Goal: Complete application form

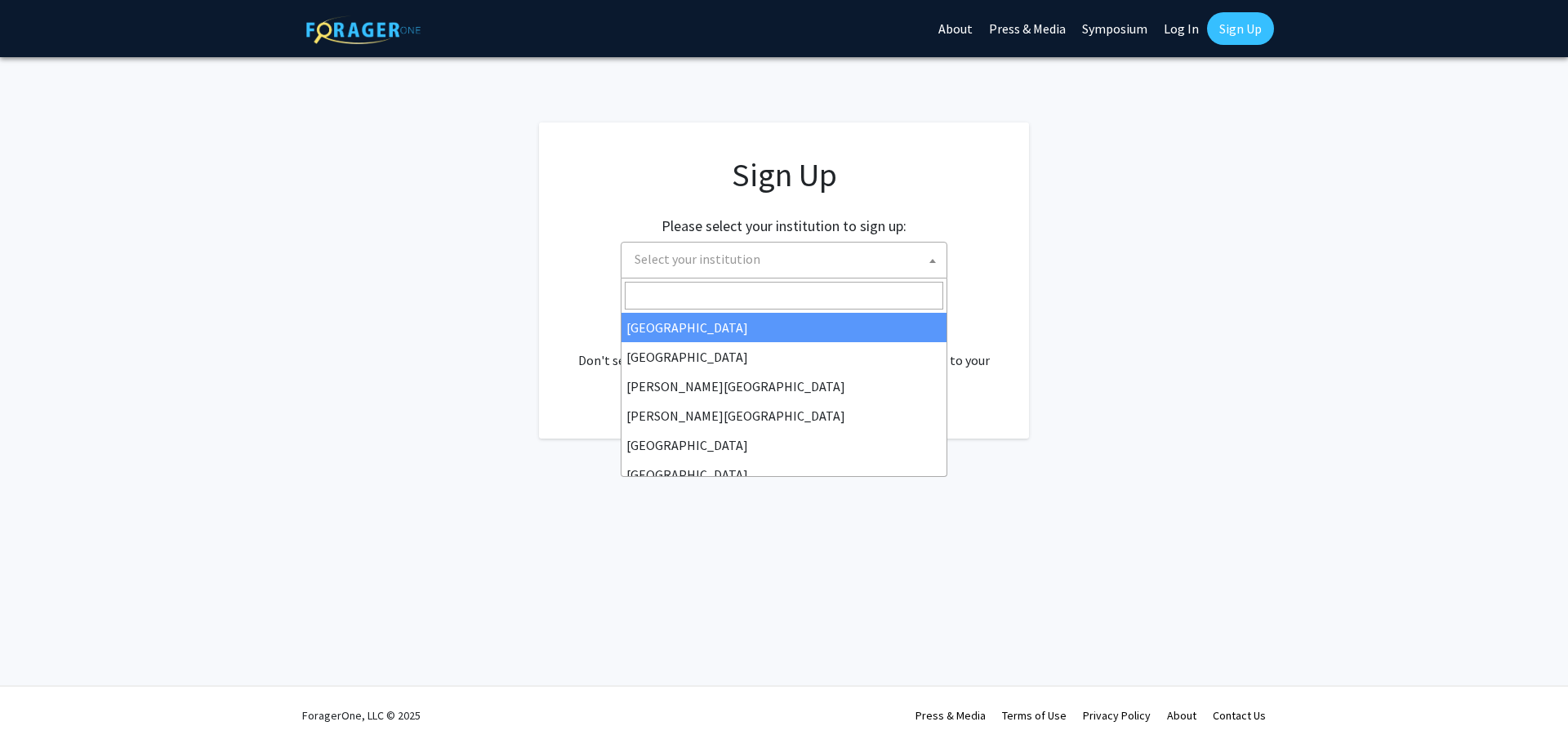
click at [831, 262] on span "Select your institution" at bounding box center [786, 259] width 319 height 33
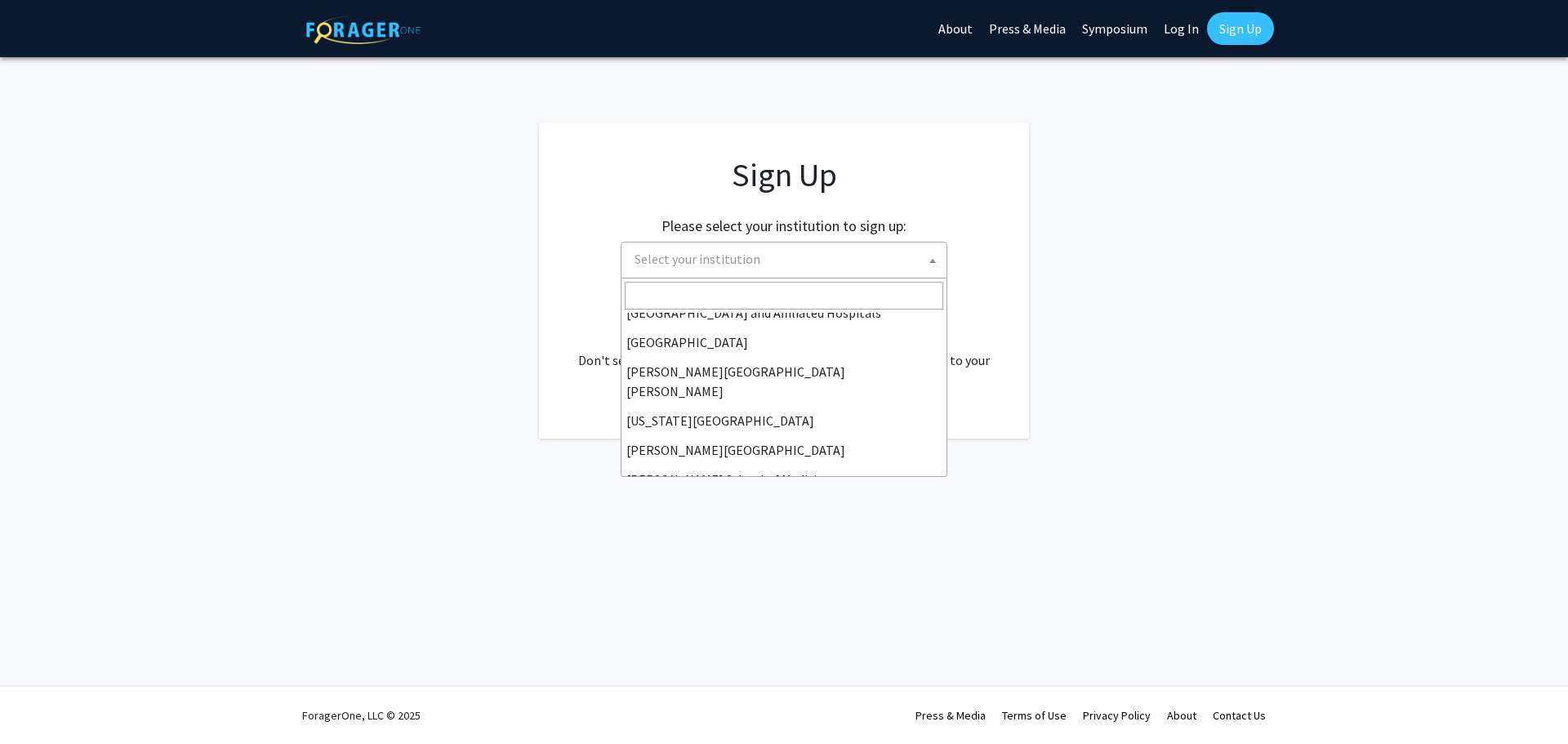
scroll to position [245, 0]
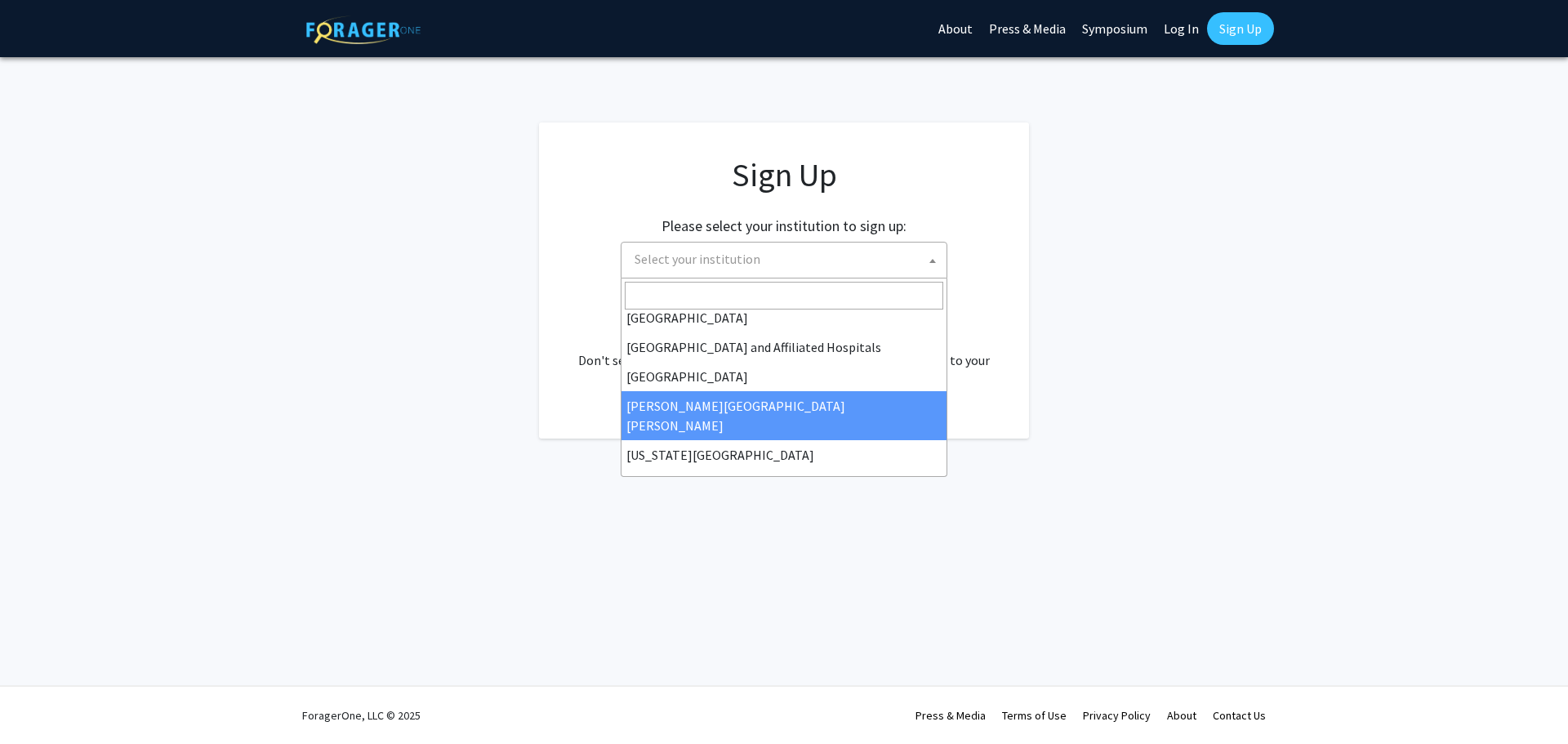
select select "1"
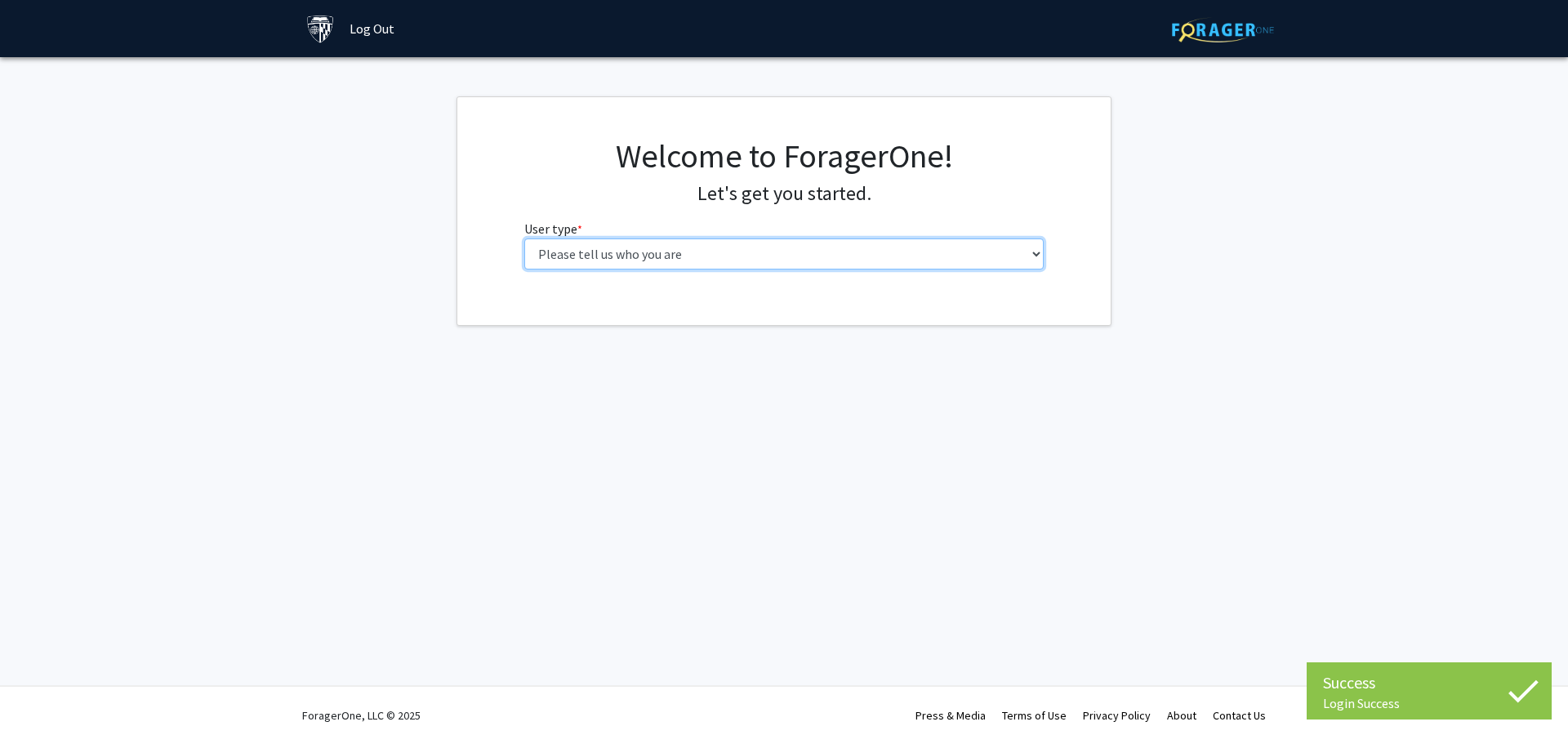
click at [824, 256] on select "Please tell us who you are Undergraduate Student Master's Student Doctoral Cand…" at bounding box center [784, 255] width 520 height 31
select select "2: masters"
click at [524, 239] on select "Please tell us who you are Undergraduate Student Master's Student Doctoral Cand…" at bounding box center [784, 255] width 520 height 31
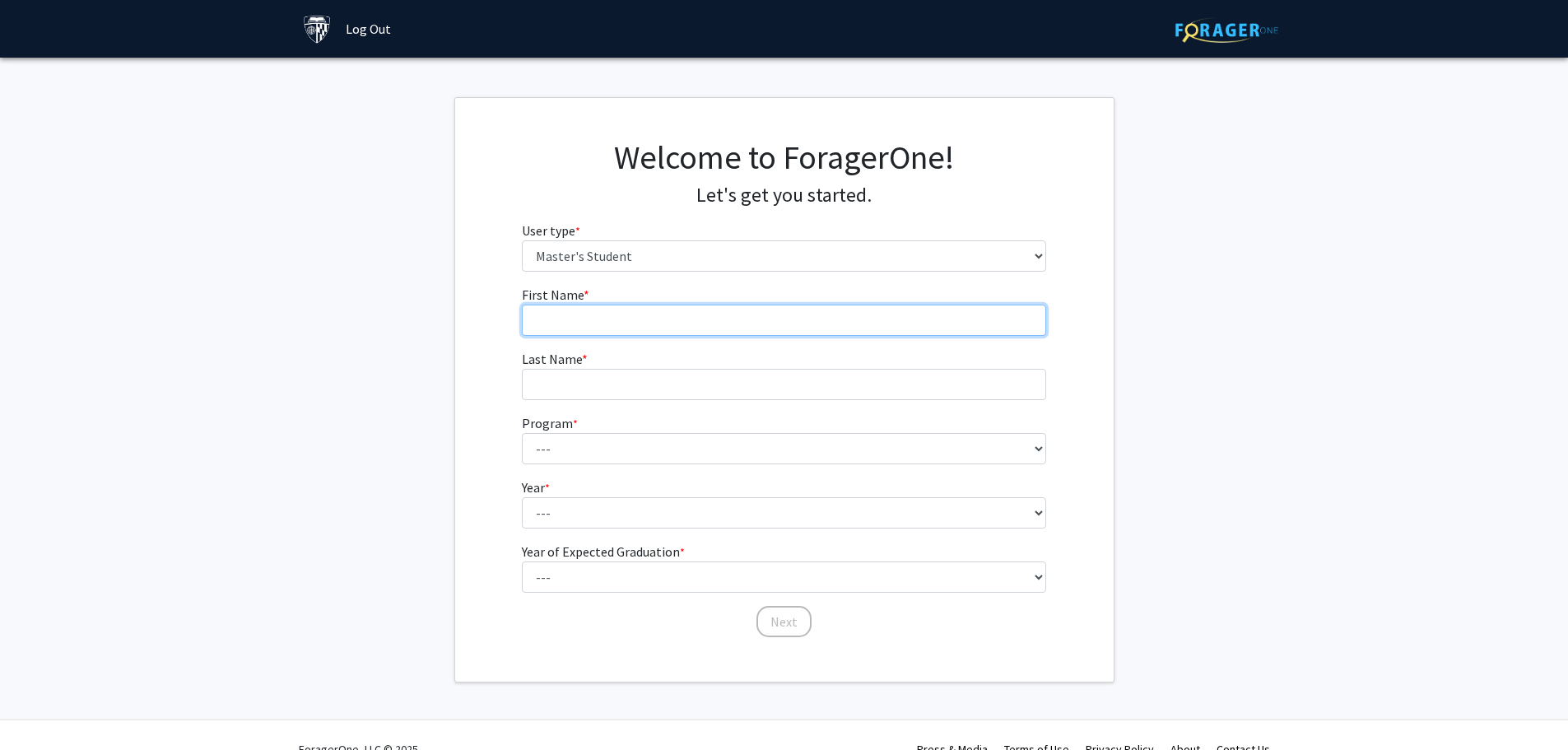
click at [851, 311] on input "First Name * required" at bounding box center [784, 320] width 525 height 31
type input "[PERSON_NAME]"
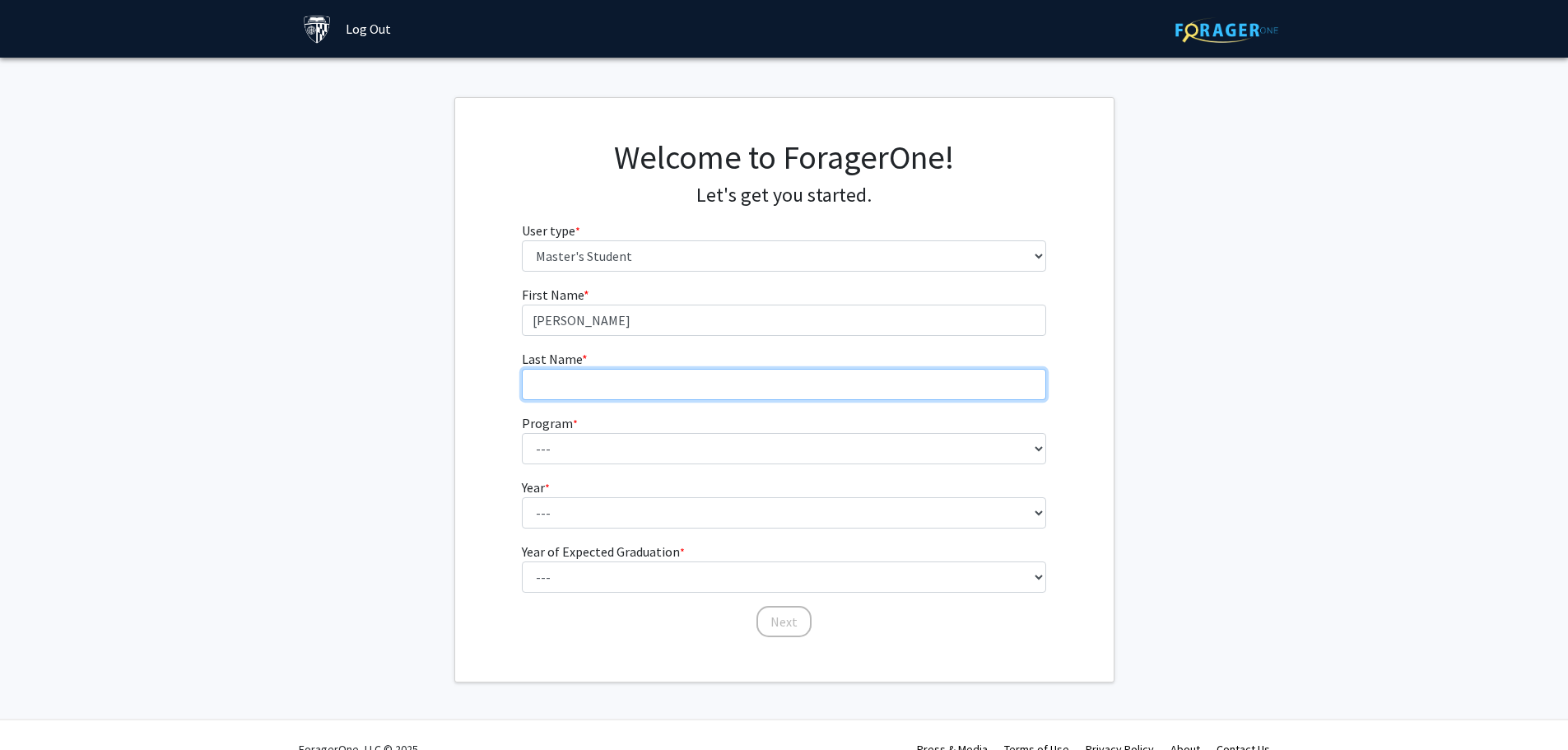
type input "[PERSON_NAME]"
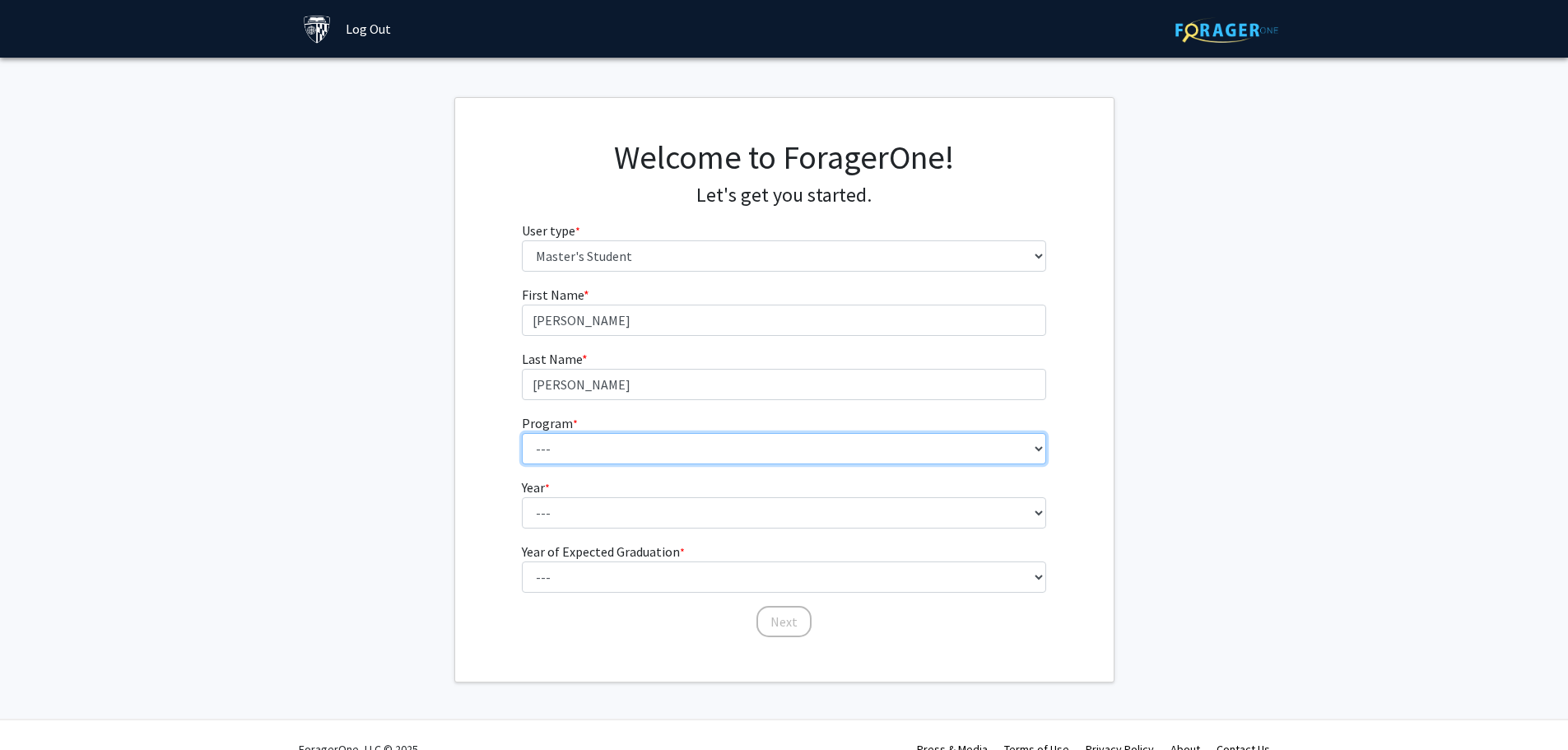
click at [663, 450] on select "--- Anatomy Education Applied and Computational Mathematics Applied Biomedical …" at bounding box center [784, 449] width 525 height 31
drag, startPoint x: 1255, startPoint y: 455, endPoint x: 1244, endPoint y: 454, distance: 11.0
click at [1255, 455] on fg-get-started "Welcome to ForagerOne! Let's get you started. User type * required Please tell …" at bounding box center [784, 390] width 1568 height 586
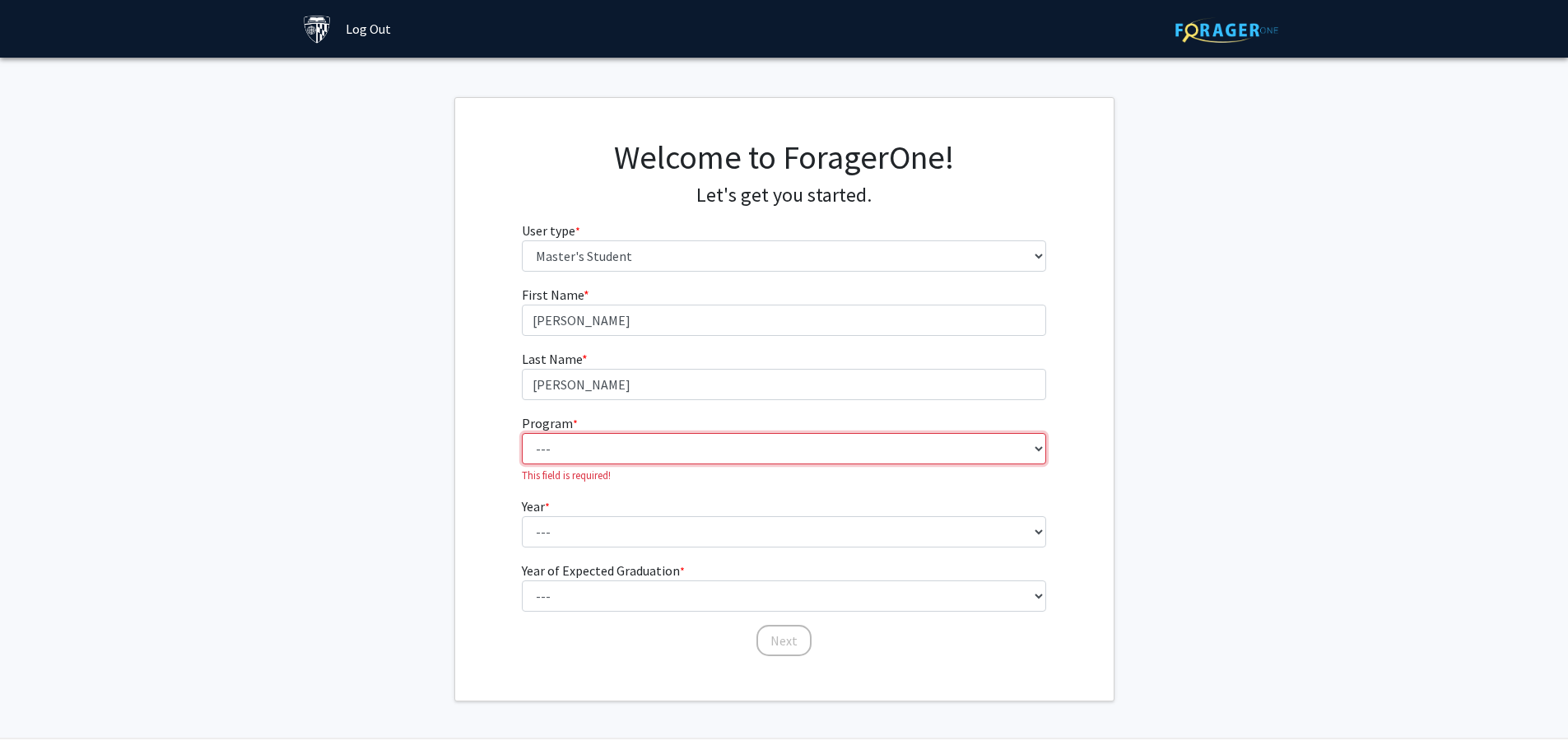
click at [753, 446] on select "--- Anatomy Education Applied and Computational Mathematics Applied Biomedical …" at bounding box center [784, 449] width 525 height 31
click at [1262, 429] on fg-get-started "Welcome to ForagerOne! Let's get you started. User type * required Please tell …" at bounding box center [784, 399] width 1568 height 605
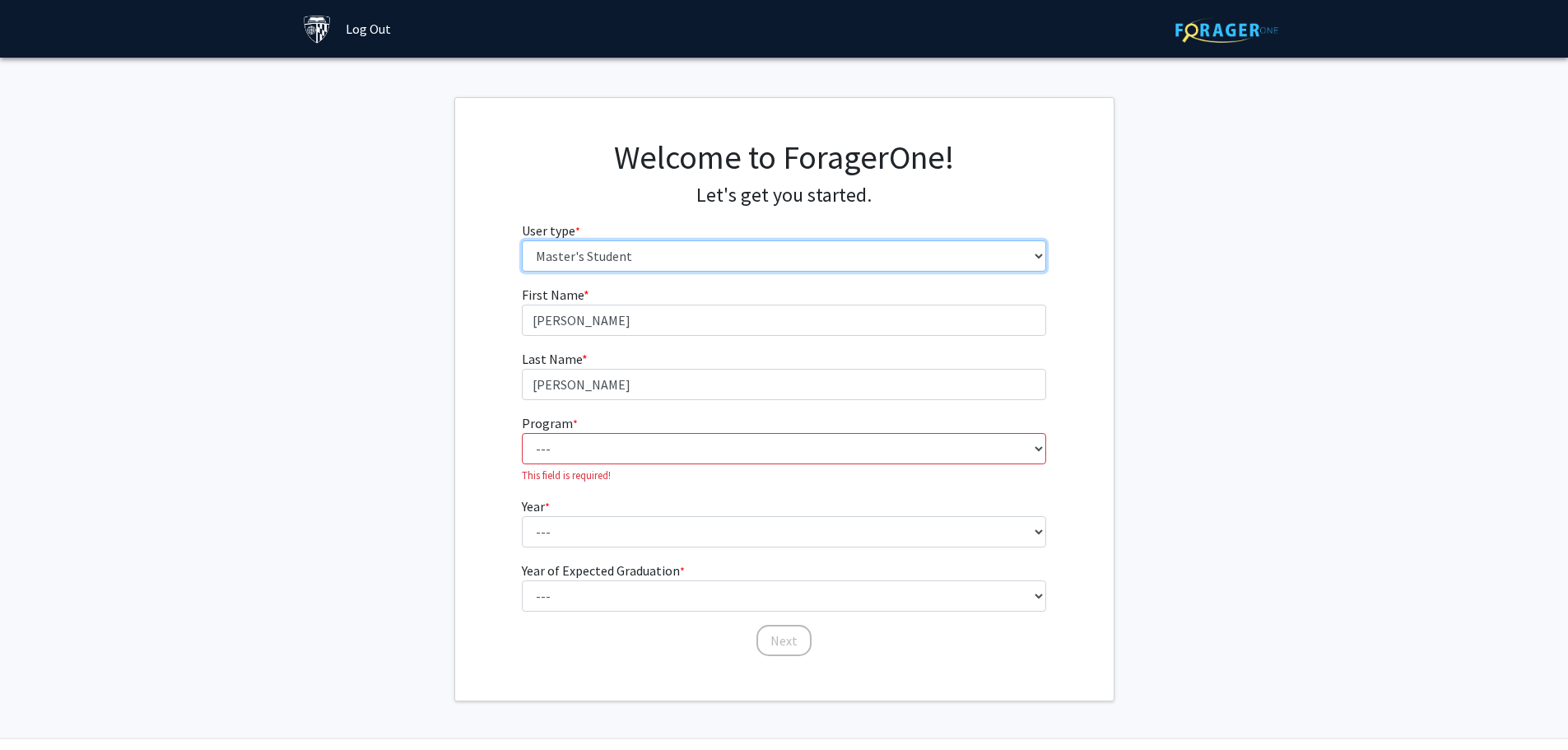
click at [845, 255] on select "Please tell us who you are Undergraduate Student Master's Student Doctoral Cand…" at bounding box center [784, 257] width 525 height 31
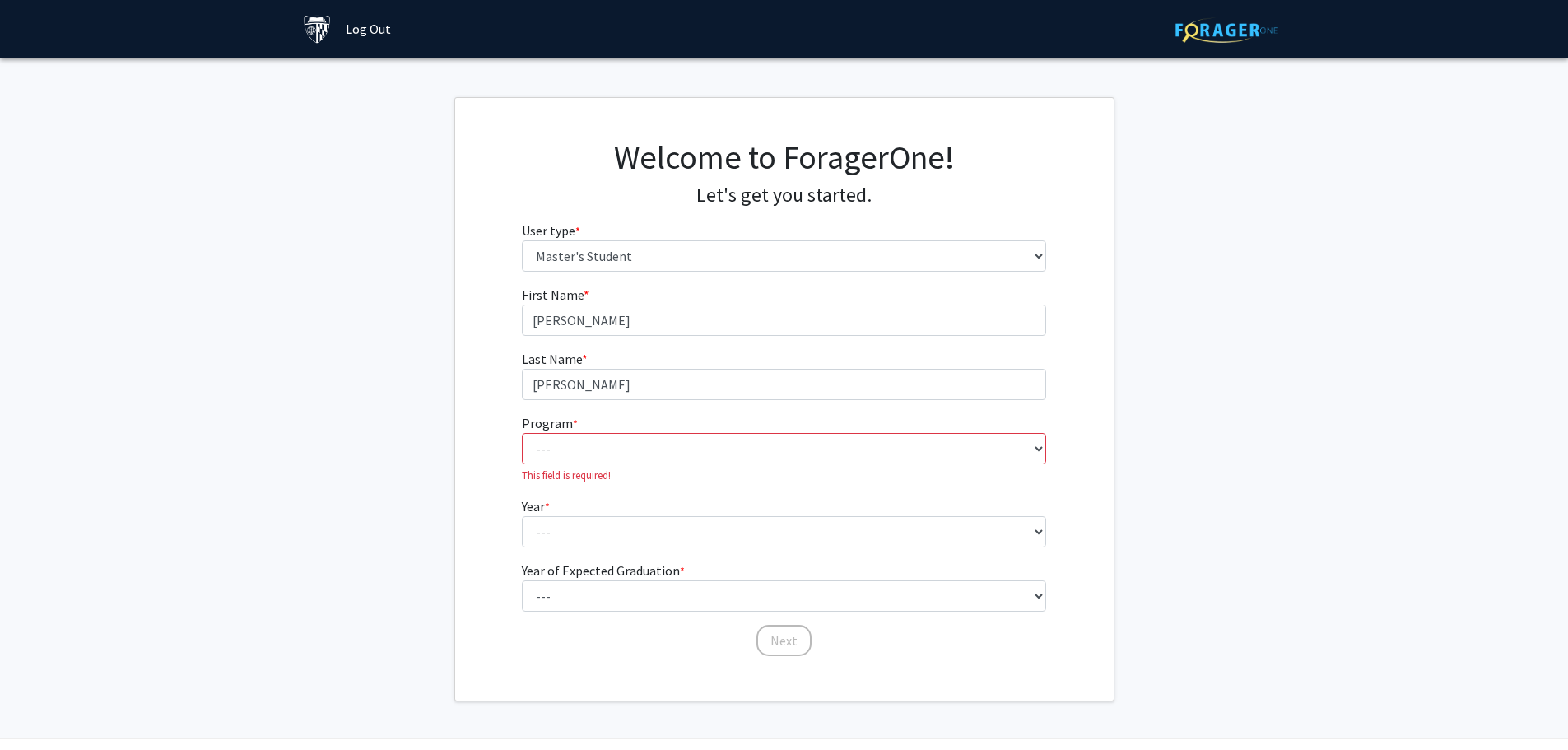
click at [1288, 308] on fg-get-started "Welcome to ForagerOne! Let's get you started. User type * required Please tell …" at bounding box center [784, 399] width 1568 height 605
click at [985, 456] on select "--- Anatomy Education Applied and Computational Mathematics Applied Biomedical …" at bounding box center [784, 449] width 525 height 31
